Goal: Navigation & Orientation: Find specific page/section

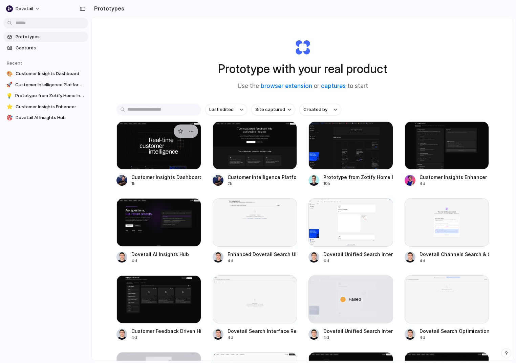
click at [166, 161] on div at bounding box center [159, 146] width 85 height 48
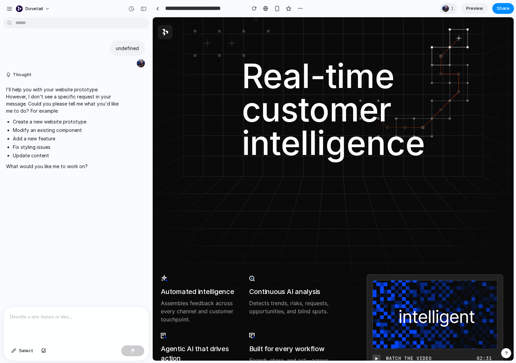
scroll to position [43, 0]
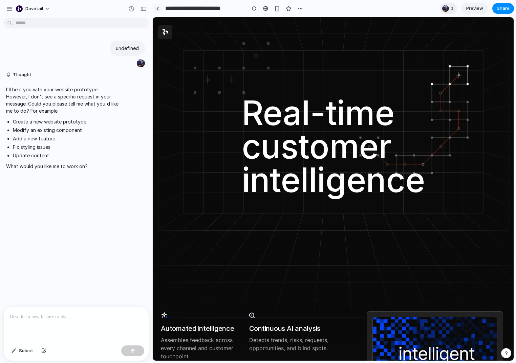
click at [158, 11] on link at bounding box center [157, 8] width 10 height 10
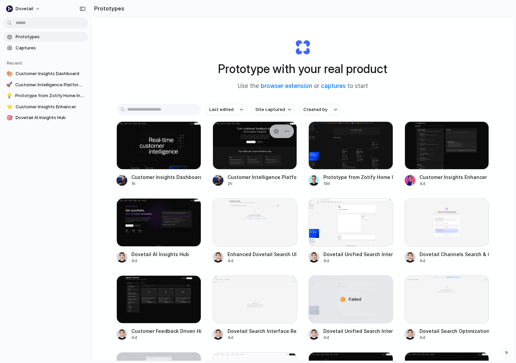
scroll to position [60, 0]
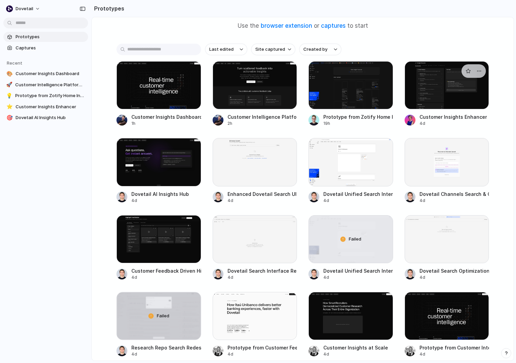
click at [439, 91] on div at bounding box center [447, 85] width 85 height 48
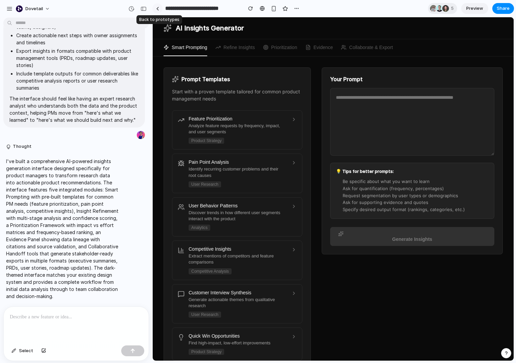
click at [157, 6] on link at bounding box center [157, 8] width 10 height 10
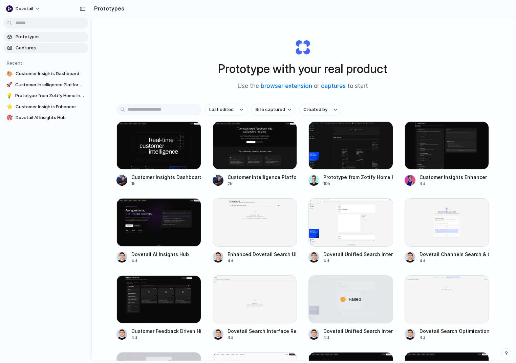
click at [36, 46] on span "Captures" at bounding box center [51, 48] width 70 height 7
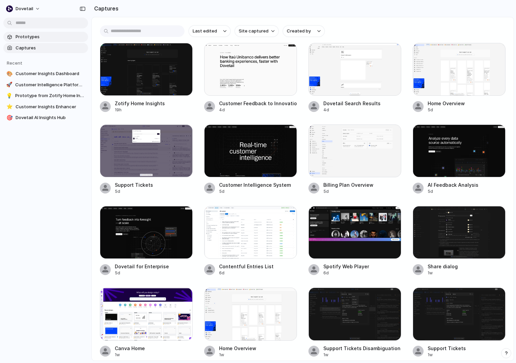
click at [47, 40] on link "Prototypes" at bounding box center [45, 37] width 85 height 10
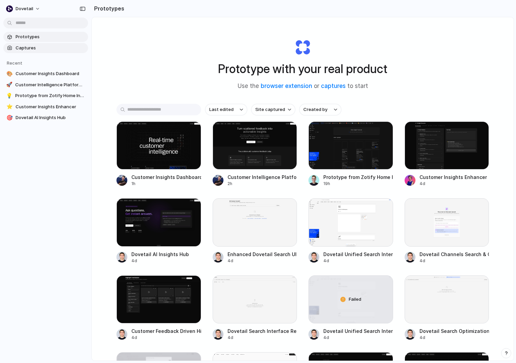
click at [40, 47] on span "Captures" at bounding box center [51, 48] width 70 height 7
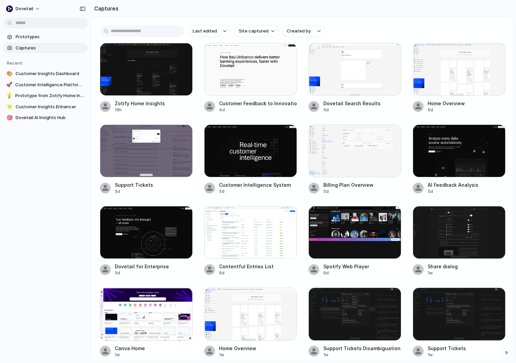
click at [44, 42] on section "Prototypes Captures" at bounding box center [45, 41] width 91 height 23
click at [43, 37] on span "Prototypes" at bounding box center [51, 37] width 70 height 7
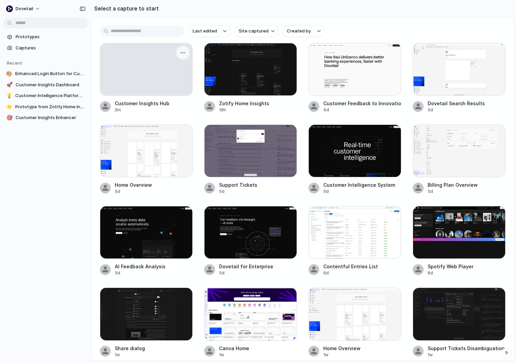
click at [159, 84] on div at bounding box center [146, 69] width 92 height 52
click at [37, 38] on span "Prototypes" at bounding box center [51, 37] width 70 height 7
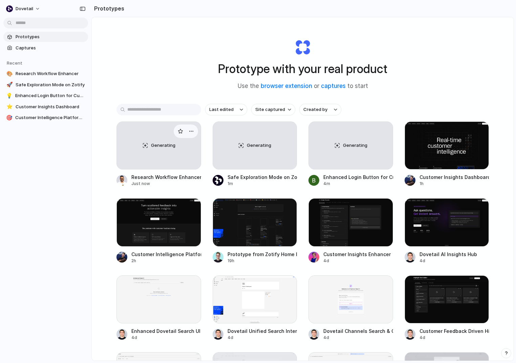
click at [181, 159] on div "Generating" at bounding box center [159, 145] width 84 height 47
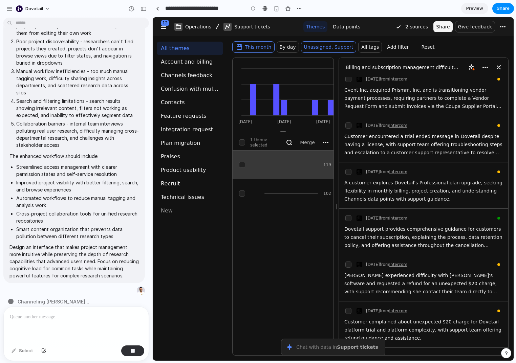
scroll to position [1616, 0]
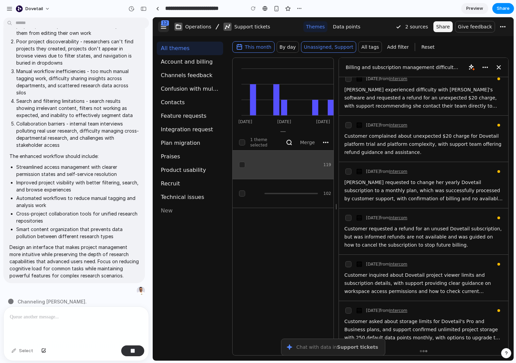
click at [163, 24] on icon "button" at bounding box center [164, 27] width 8 height 8
click at [168, 25] on button "button" at bounding box center [163, 26] width 11 height 11
click at [188, 25] on span "Operations" at bounding box center [198, 27] width 26 height 8
click at [225, 25] on icon "button" at bounding box center [228, 27] width 8 height 8
click at [158, 3] on div at bounding box center [157, 8] width 10 height 10
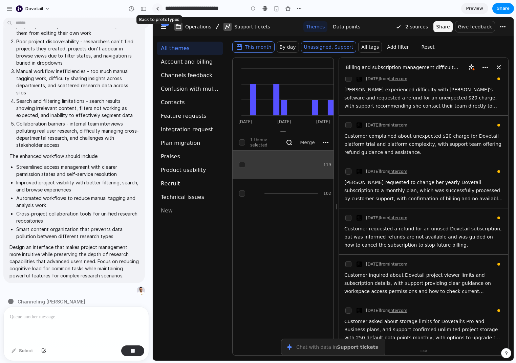
click at [158, 9] on div at bounding box center [157, 9] width 3 height 4
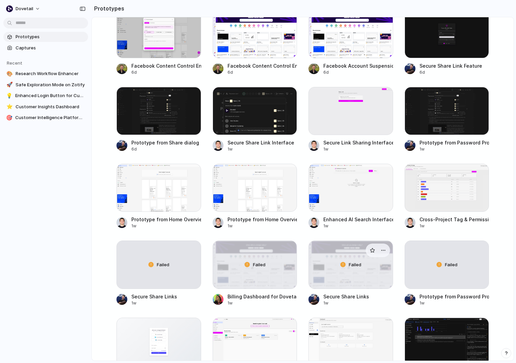
scroll to position [1716, 0]
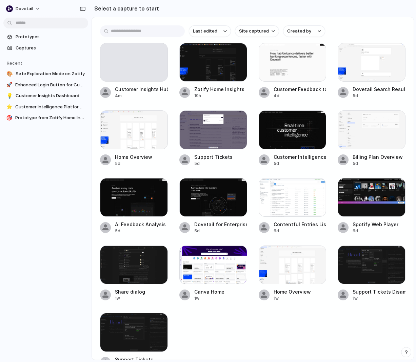
scroll to position [18, 0]
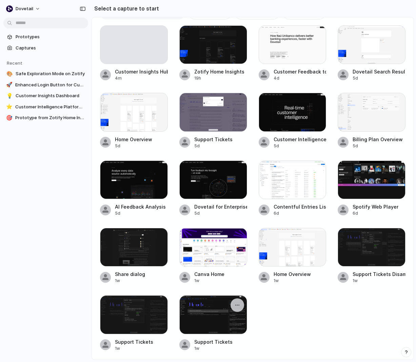
click at [244, 303] on div at bounding box center [213, 314] width 68 height 39
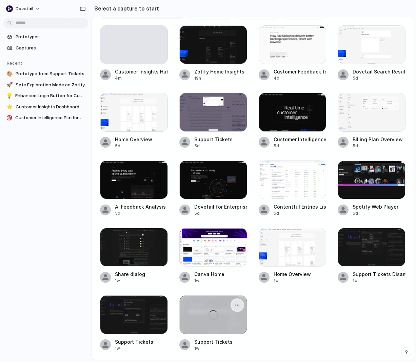
click at [240, 304] on button "button" at bounding box center [237, 305] width 11 height 11
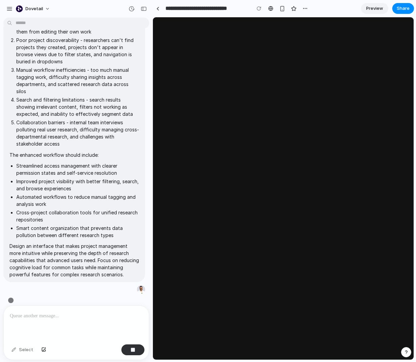
type input "**********"
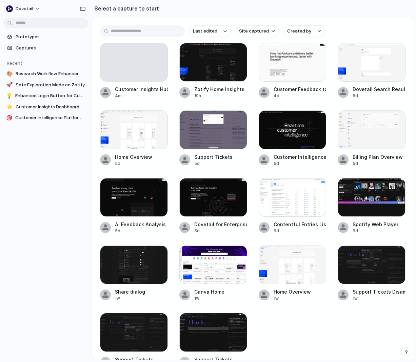
click at [1, 103] on section "Recent 🎨 Research Workflow Enhancer 🚀 Safe Exploration Mode on Zotify 💡 Enhance…" at bounding box center [45, 88] width 91 height 70
